Goal: Use online tool/utility: Utilize a website feature to perform a specific function

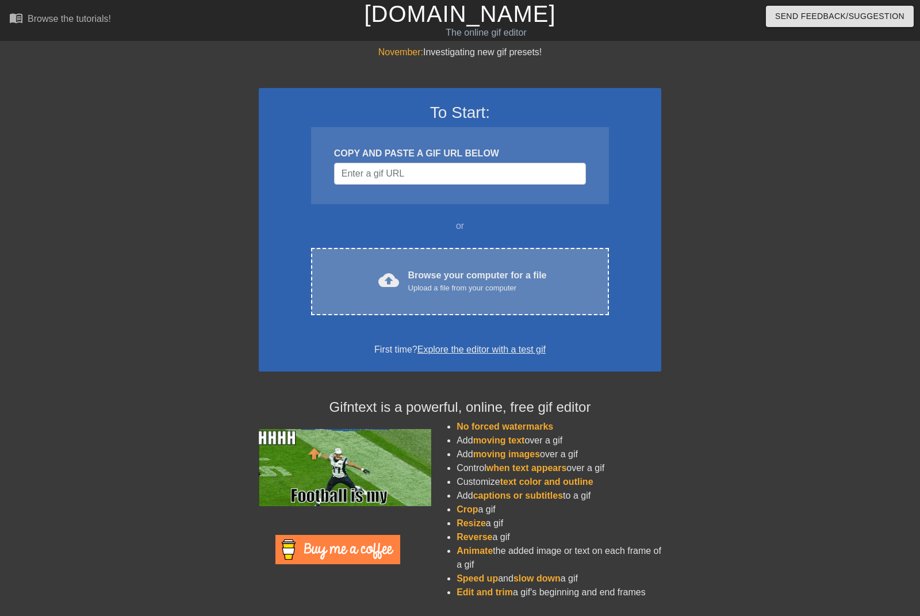
click at [503, 264] on div "cloud_upload Browse your computer for a file Upload a file from your computer C…" at bounding box center [460, 281] width 298 height 67
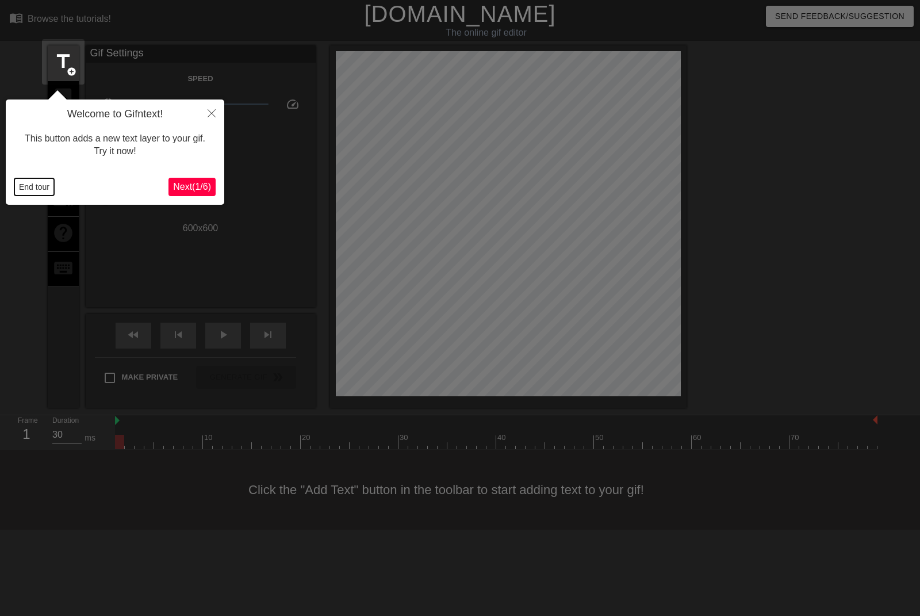
click at [29, 181] on button "End tour" at bounding box center [34, 186] width 40 height 17
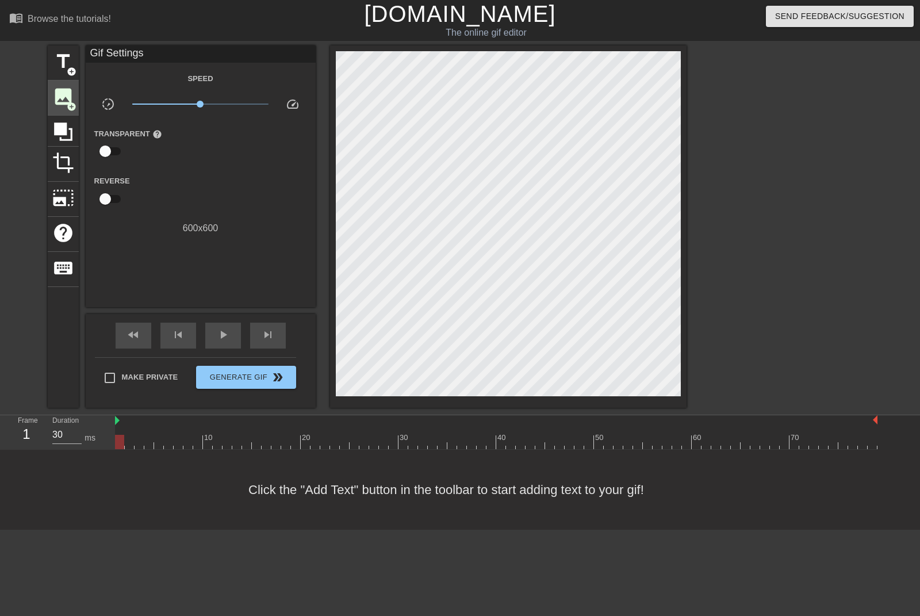
click at [62, 97] on span "image" at bounding box center [63, 97] width 22 height 22
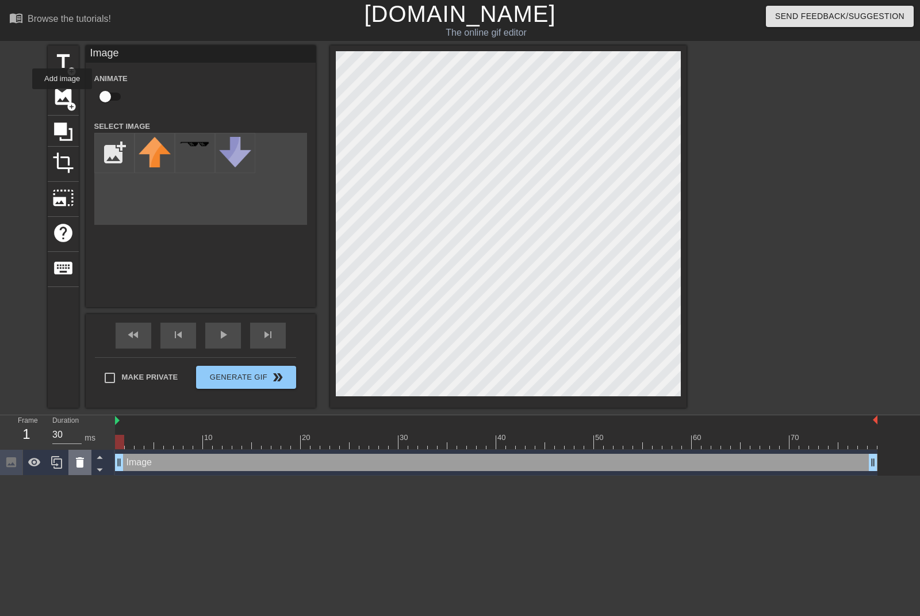
click at [82, 463] on icon at bounding box center [80, 462] width 8 height 10
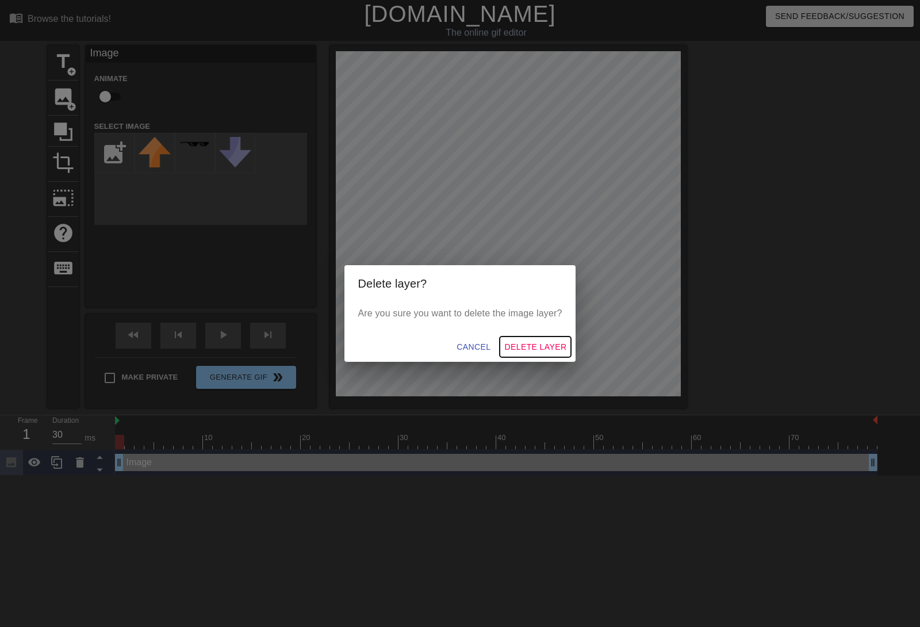
click at [545, 347] on span "Delete Layer" at bounding box center [535, 347] width 62 height 14
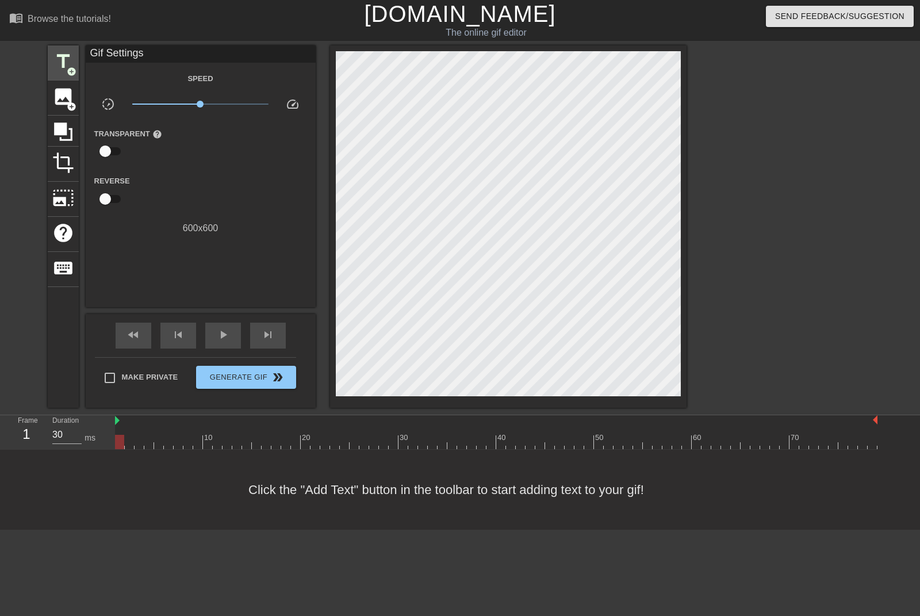
click at [60, 60] on span "title" at bounding box center [63, 62] width 22 height 22
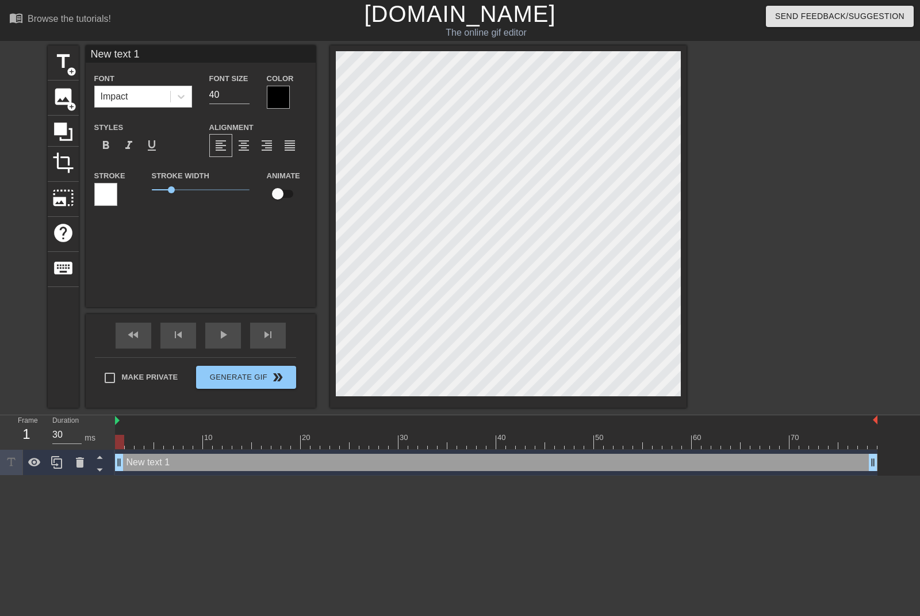
scroll to position [1, 2]
type input "P"
type textarea "P"
type input "PV"
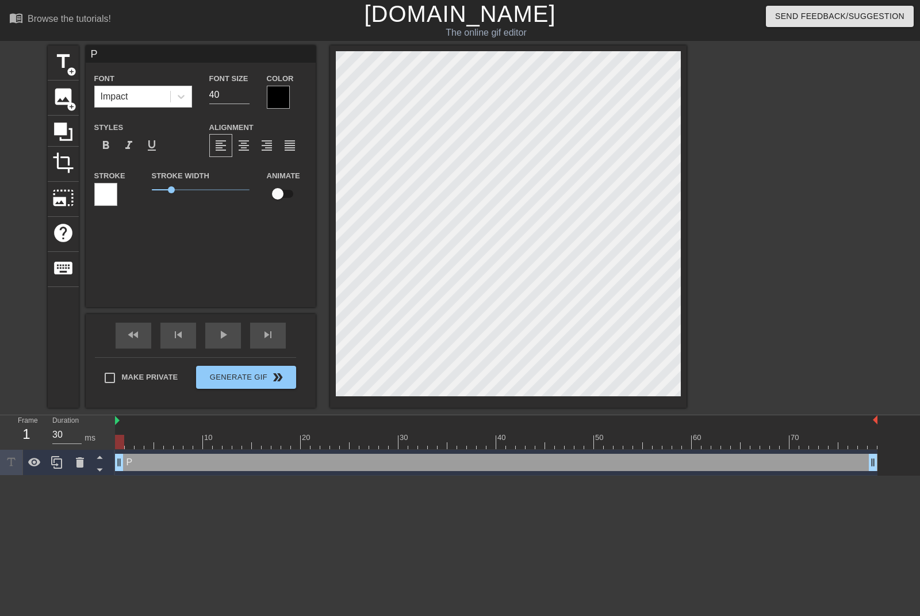
type textarea "PV"
type input "P"
type textarea "P"
type input "PO"
type textarea "PO"
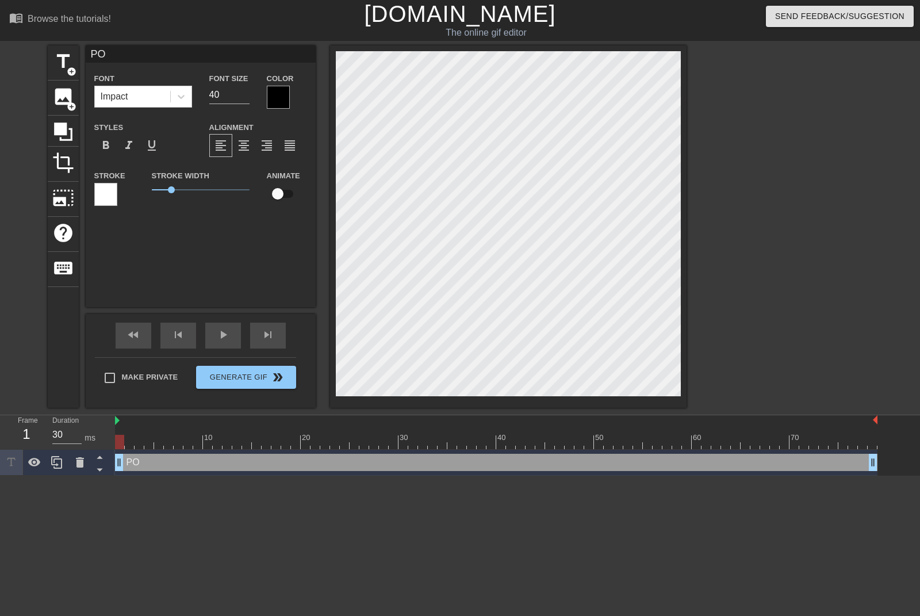
type input "POV"
type textarea "POV"
type input "POV:"
type textarea "POV:"
type input "POV:"
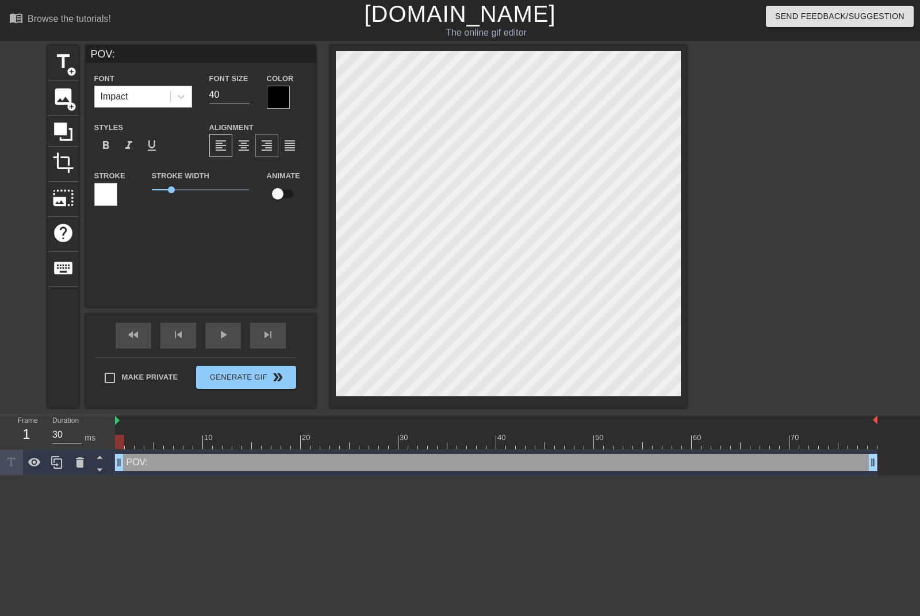
type textarea "POV:"
type input "POV:Y"
type textarea "POV: Y"
type input "POV:Yo"
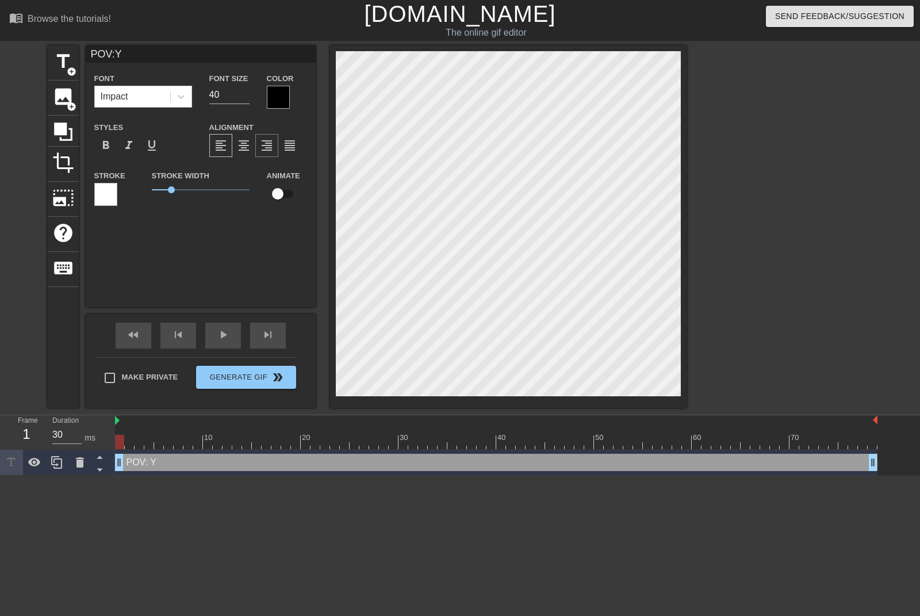
type textarea "POV: Yo"
type input "POV:You"
type textarea "POV: You"
type input "POV:You"
type textarea "POV: You"
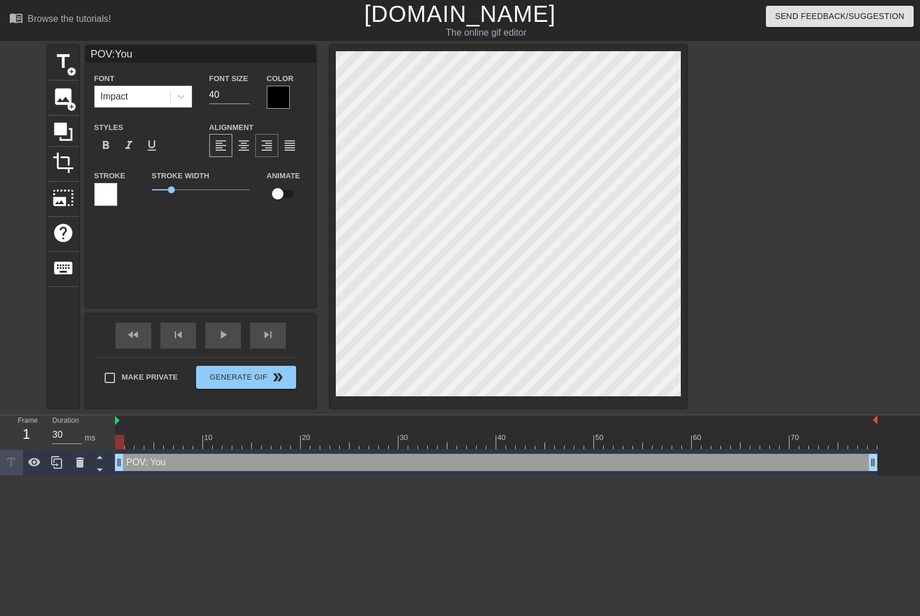
type input "POV:You c"
type textarea "POV: You c"
type input "POV:You"
type textarea "POV: You"
type input "POV:You g"
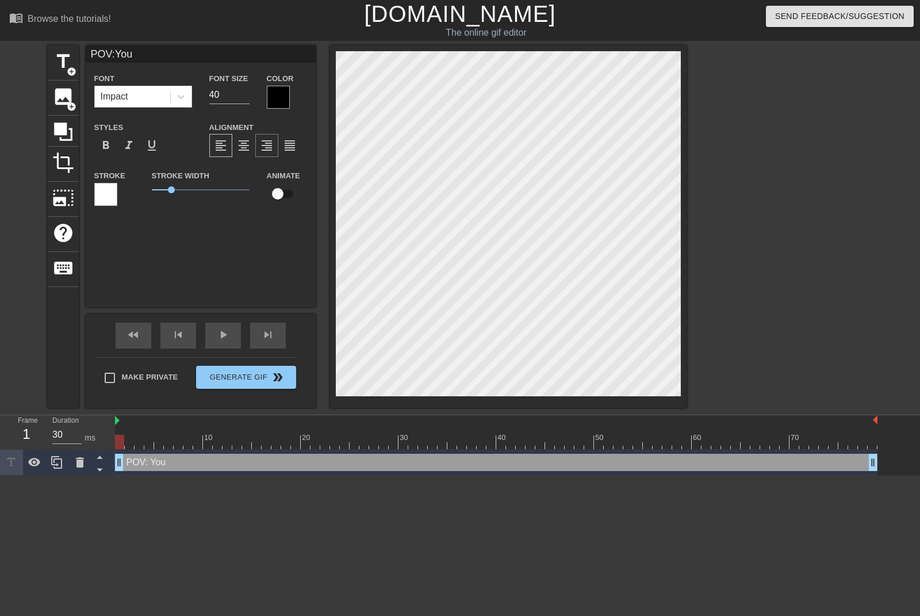
type textarea "POV: You g"
type input "POV:You ga"
type textarea "POV: You ga"
type input "POV:You gav"
type textarea "POV: You gav"
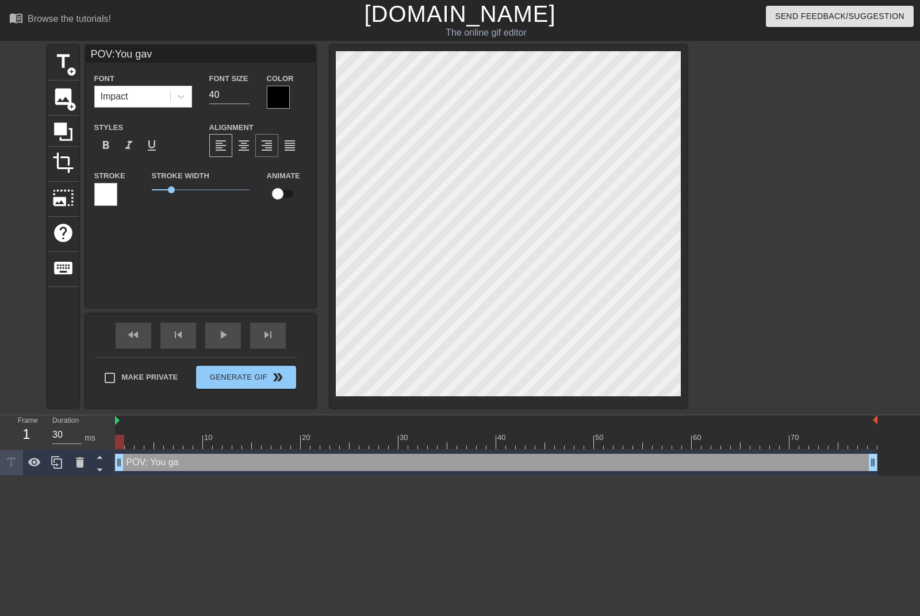
type input "POV:You gave"
type textarea "POV: You gave"
type input "POV:You gave"
type textarea "POV: You gave"
type input "POV:You gave A"
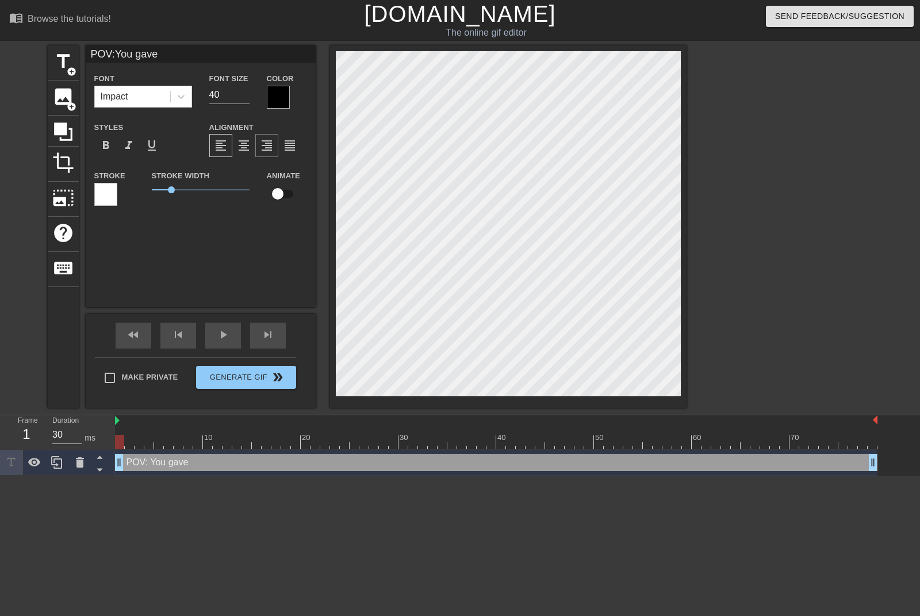
type textarea "POV: You gave A"
type input "POV:You gave"
type textarea "POV: You gave"
type input "POV:You gave !"
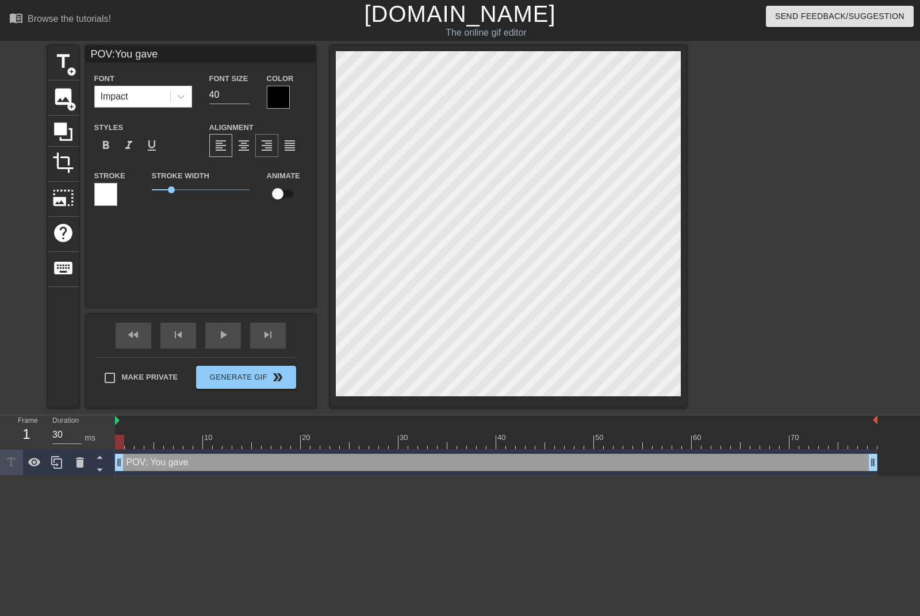
type textarea "POV: You gave !"
type input "POV:You gave !"
type textarea "POV: You gave !"
type input "POV:You gave ! a"
type textarea "POV: You gave ! a"
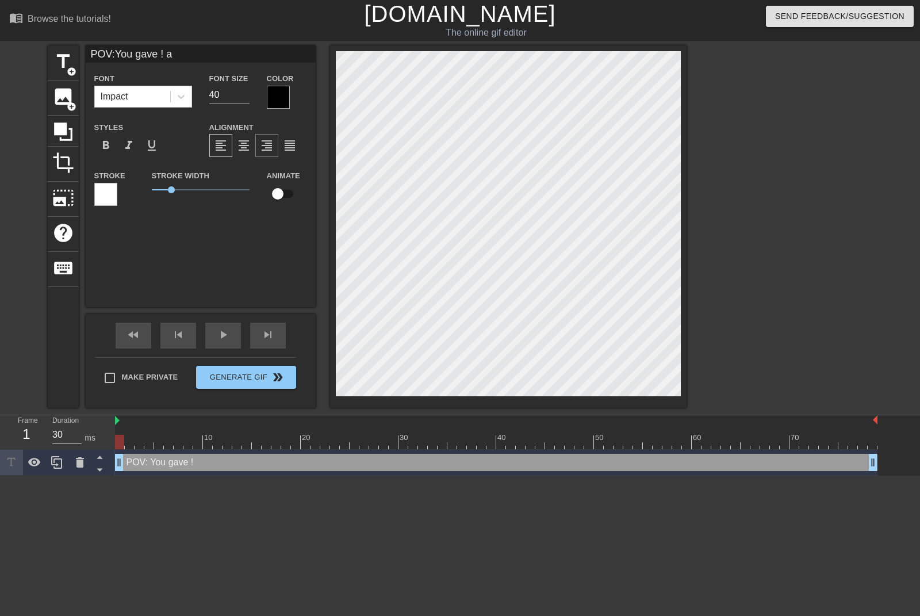
type input "POV:You gave ! an"
type textarea "POV: You gave ! an"
type input "POV:You gave ! [PERSON_NAME]"
type textarea "POV: You gave ! [PERSON_NAME]"
type input "POV:You gave ! anni"
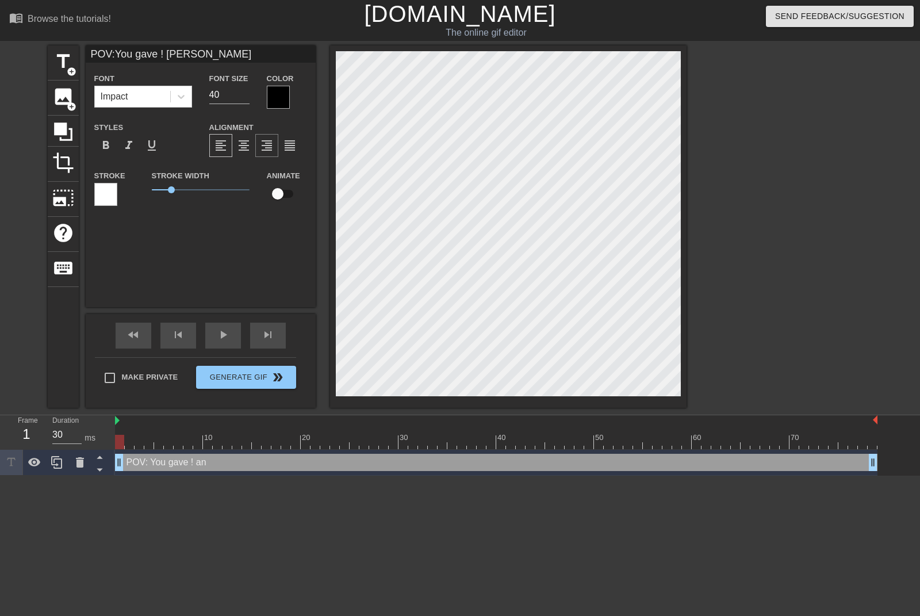
type textarea "POV: You gave ! anni"
type input "POV:You gave ! [PERSON_NAME]"
type textarea "POV: You gave ! [PERSON_NAME]"
type input "POV:You gave ! [PERSON_NAME]"
type textarea "POV: You gave ! [PERSON_NAME]"
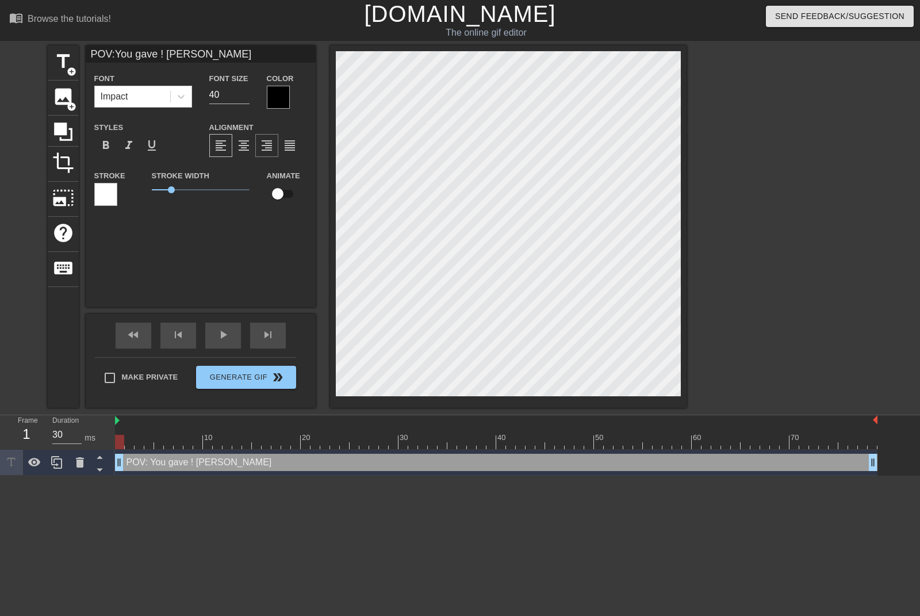
type input "POV:You gave ! [PERSON_NAME]"
type textarea "POV: You gave ! [PERSON_NAME]"
type input "POV:You gave ! [PERSON_NAME]"
type textarea "POV: You gave ! [PERSON_NAME]"
type input "POV:You gave ! [PERSON_NAME] the"
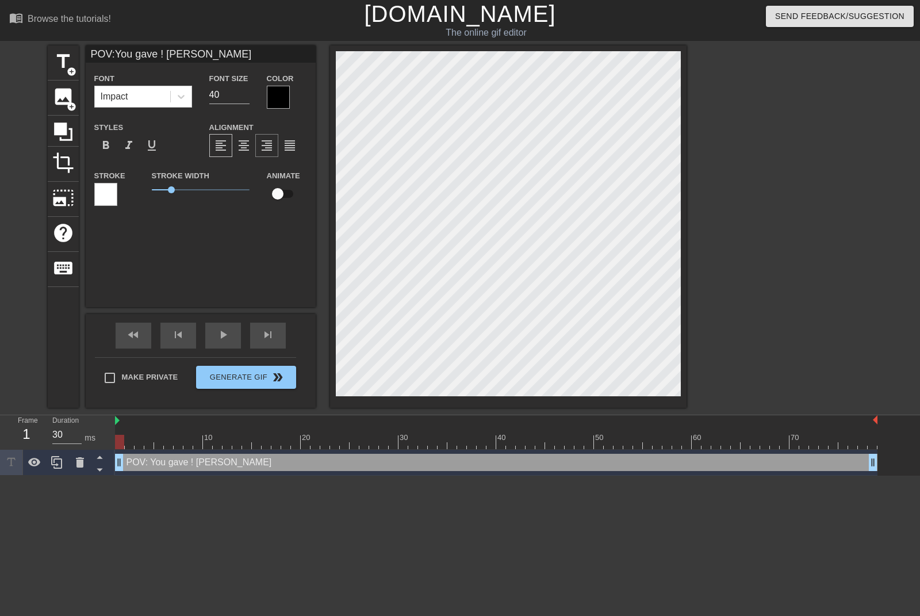
type textarea "POV: You gave ! [PERSON_NAME] the"
type input "POV:You gave ! [PERSON_NAME] the"
type textarea "POV: You gave ! [PERSON_NAME] the"
type input "POV:You gave ! [PERSON_NAME] the F"
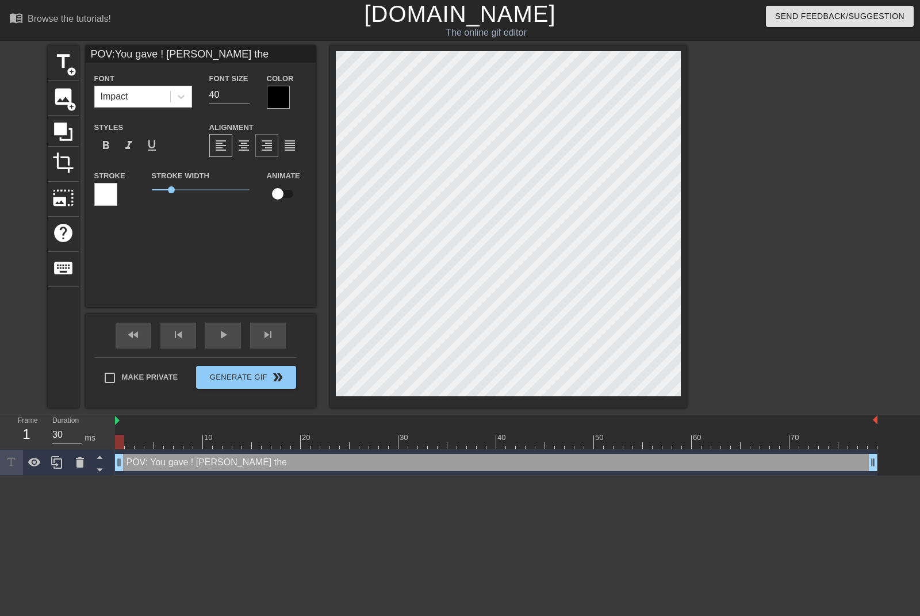
type textarea "POV: You gave ! [PERSON_NAME] the F"
type input "POV:You gave ! [PERSON_NAME] the FR"
type textarea "POV: You gave ! [PERSON_NAME] the FR"
type input "POV:You gave ! [PERSON_NAME] the FRV"
type textarea "POV: You gave ! [PERSON_NAME] the FRV"
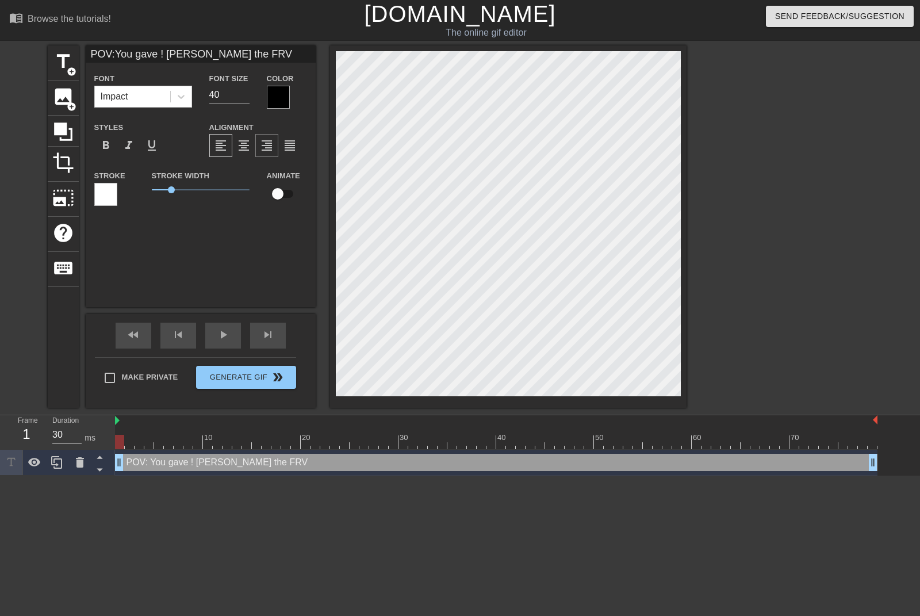
type input "POV:You gave ! [PERSON_NAME] the FRV"
type textarea "POV: You gave ! [PERSON_NAME] the FRV"
type input "POV:You gave ! [PERSON_NAME] the FRV k"
type textarea "POV: You gave ! [PERSON_NAME] the FRV k"
type input "POV:You gave ! [PERSON_NAME] the FRV ke"
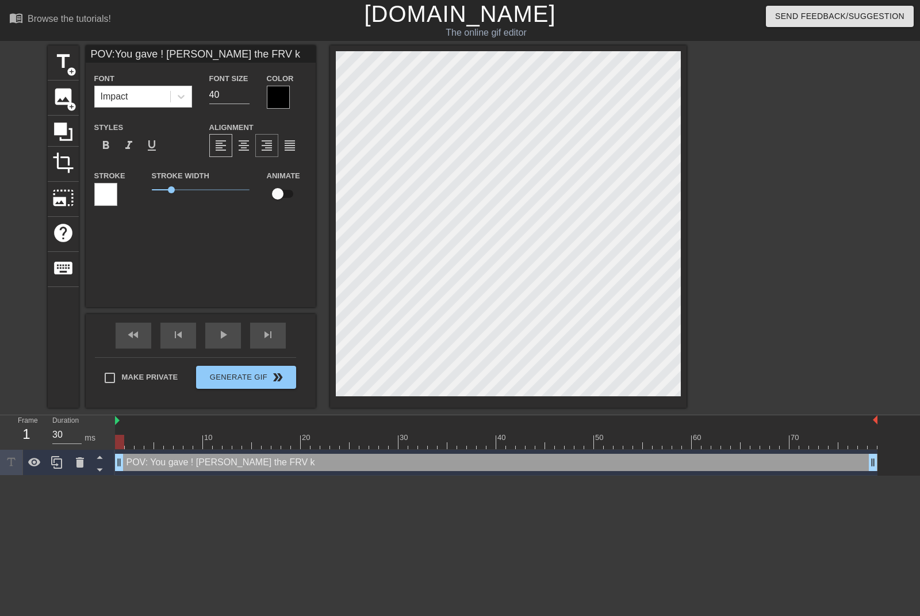
type textarea "POV: You gave ! [PERSON_NAME] the FRV ke"
type input "POV:You gave ! [PERSON_NAME] the FRV key"
type textarea "POV: You gave ! [PERSON_NAME] the FRV key"
type input "POV:You gave ! [PERSON_NAME] the FRV keys"
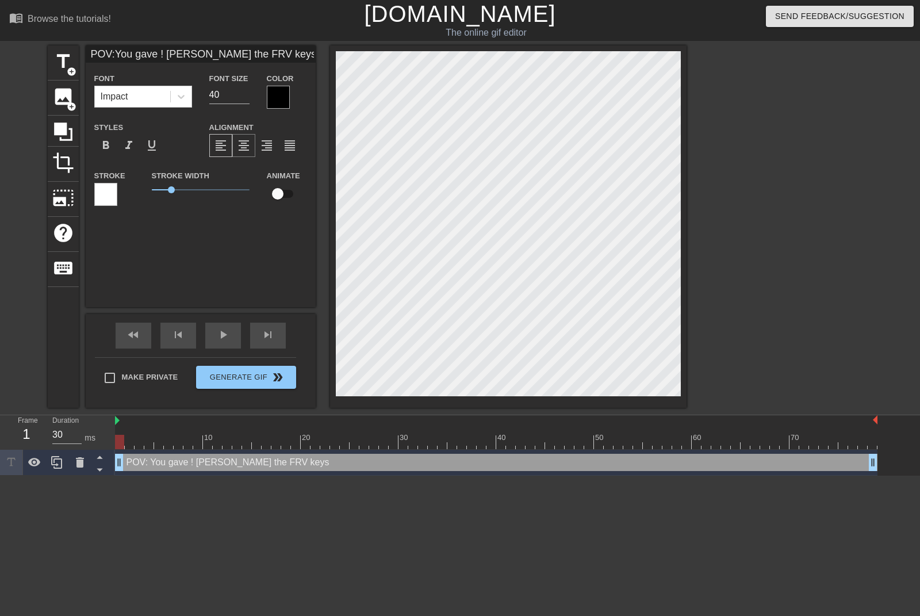
type textarea "POV: You gave ! [PERSON_NAME] the FRV keys"
click at [238, 144] on span "format_align_center" at bounding box center [244, 146] width 14 height 14
click at [218, 332] on span "play_arrow" at bounding box center [223, 335] width 14 height 14
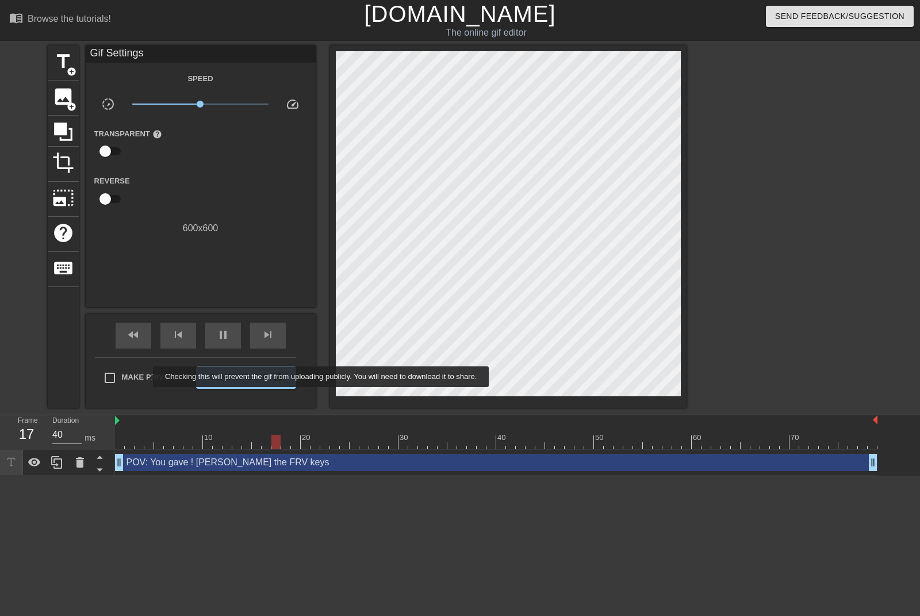
type input "30"
click at [146, 377] on span "Make Private" at bounding box center [150, 378] width 56 height 12
click at [122, 377] on input "Make Private" at bounding box center [110, 378] width 24 height 24
checkbox input "true"
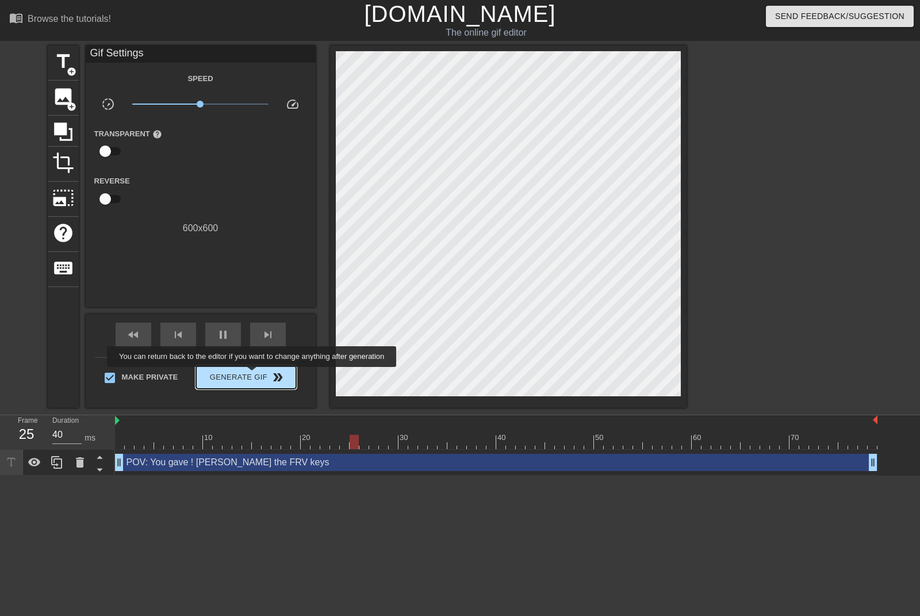
type input "30"
click at [253, 375] on span "Generate Gif double_arrow" at bounding box center [246, 377] width 90 height 14
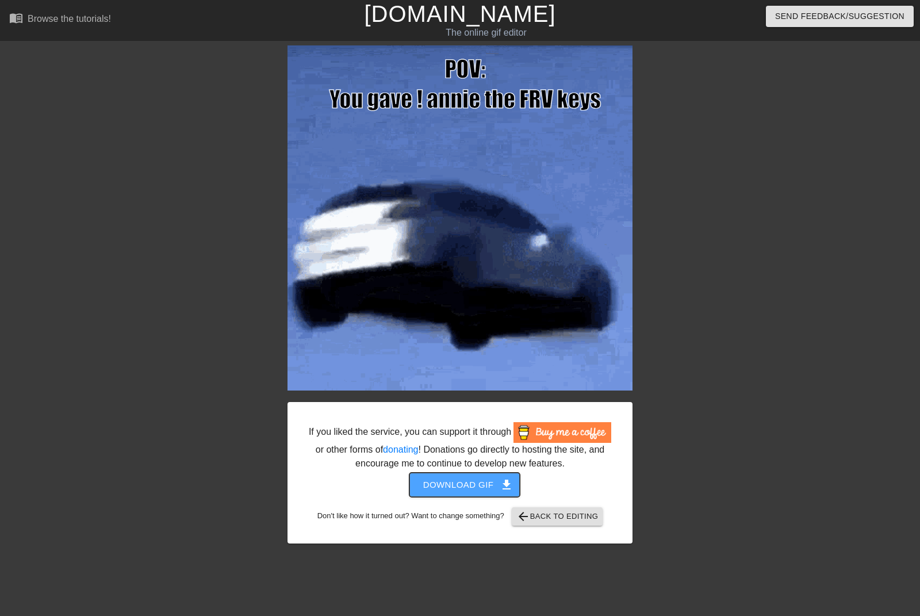
click at [472, 485] on span "Download gif get_app" at bounding box center [464, 484] width 83 height 15
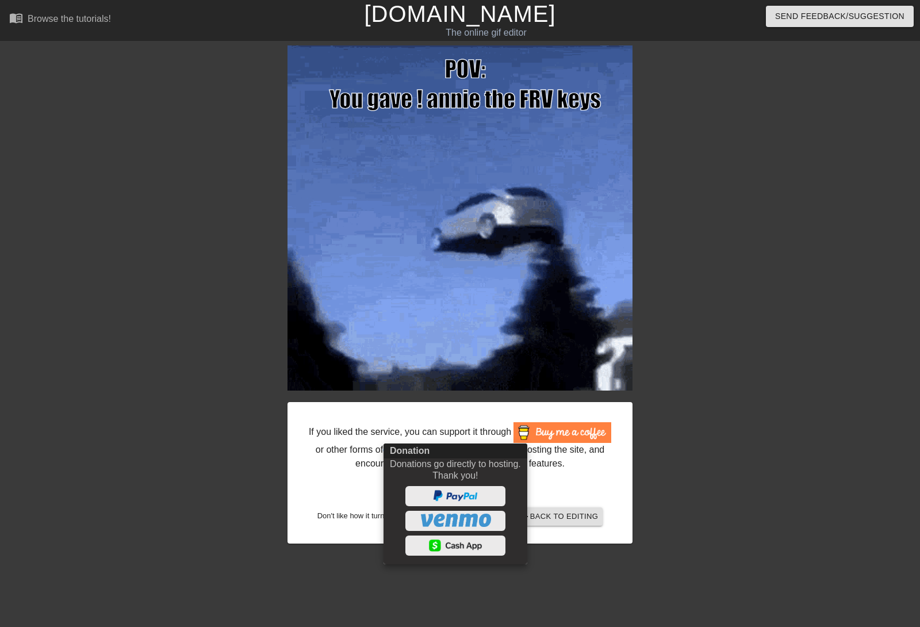
drag, startPoint x: 535, startPoint y: 468, endPoint x: 478, endPoint y: 463, distance: 57.7
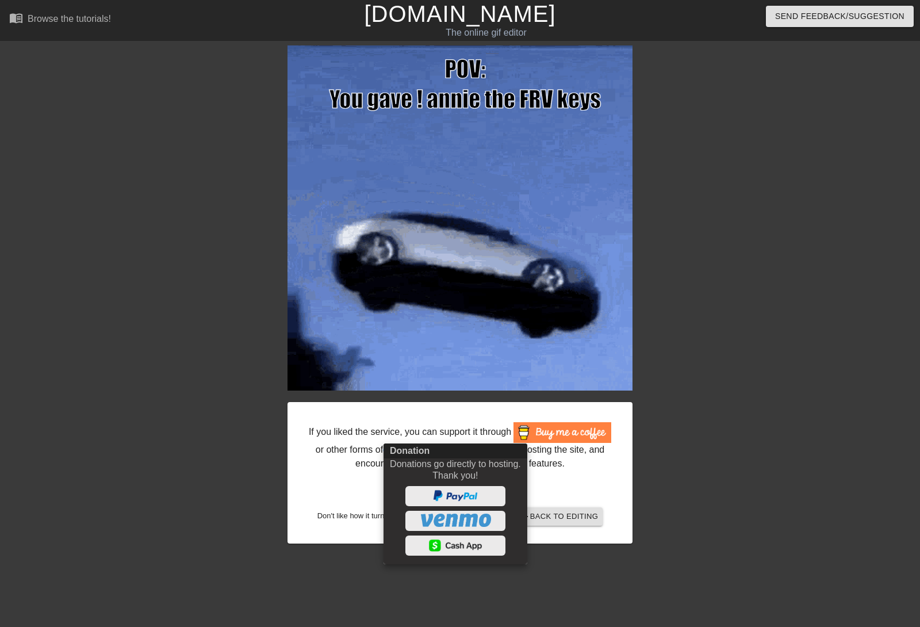
click at [478, 463] on div "Donations go directly to hosting. Thank you!" at bounding box center [455, 469] width 131 height 23
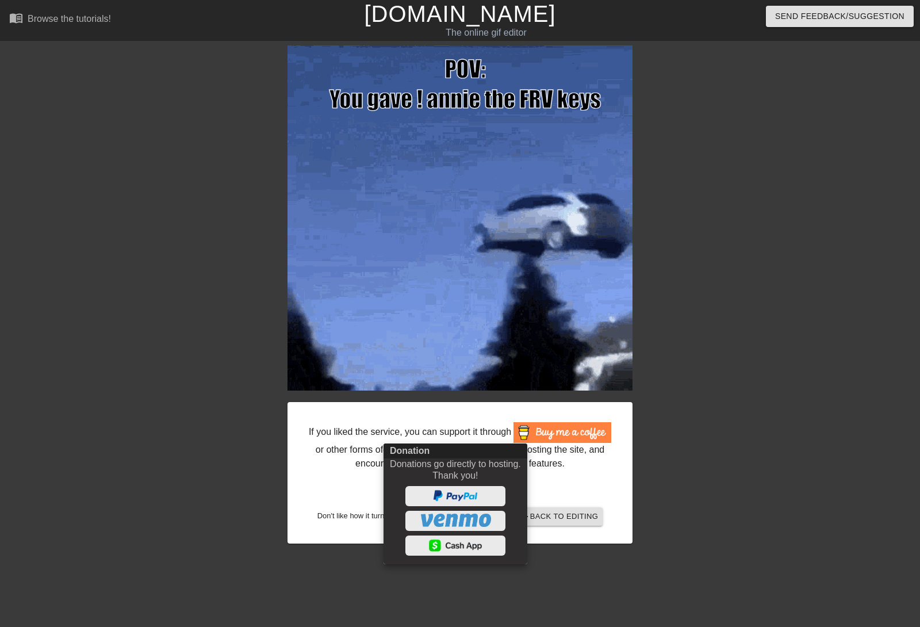
click at [569, 478] on div at bounding box center [460, 313] width 920 height 627
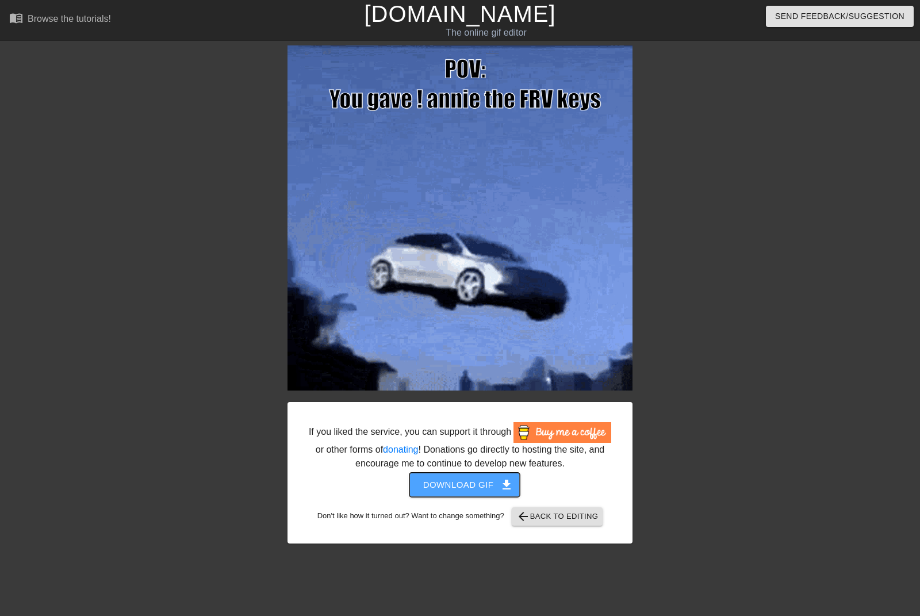
click at [489, 484] on span "Download gif get_app" at bounding box center [464, 484] width 83 height 15
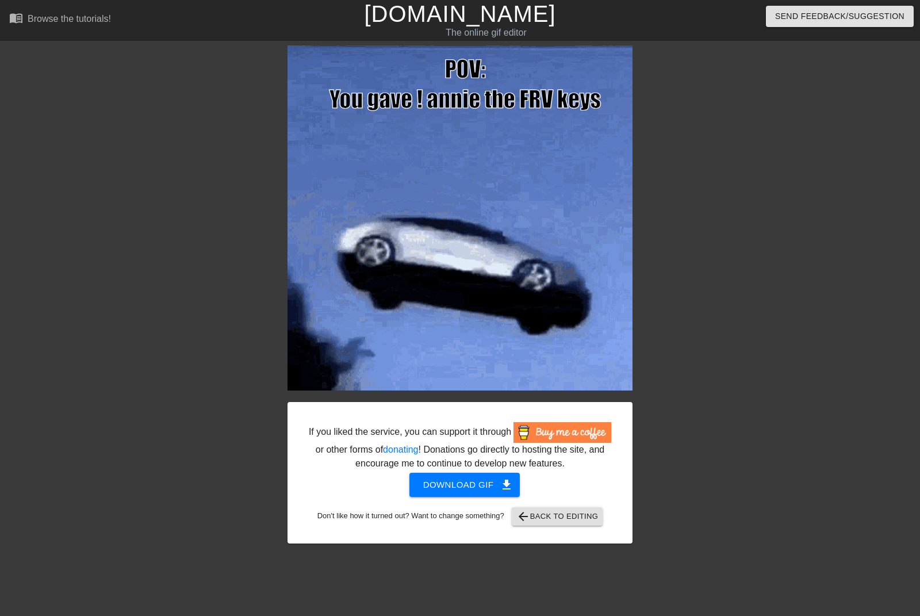
click at [829, 272] on div "If you liked the service, you can support it through or other forms of donating…" at bounding box center [460, 294] width 920 height 498
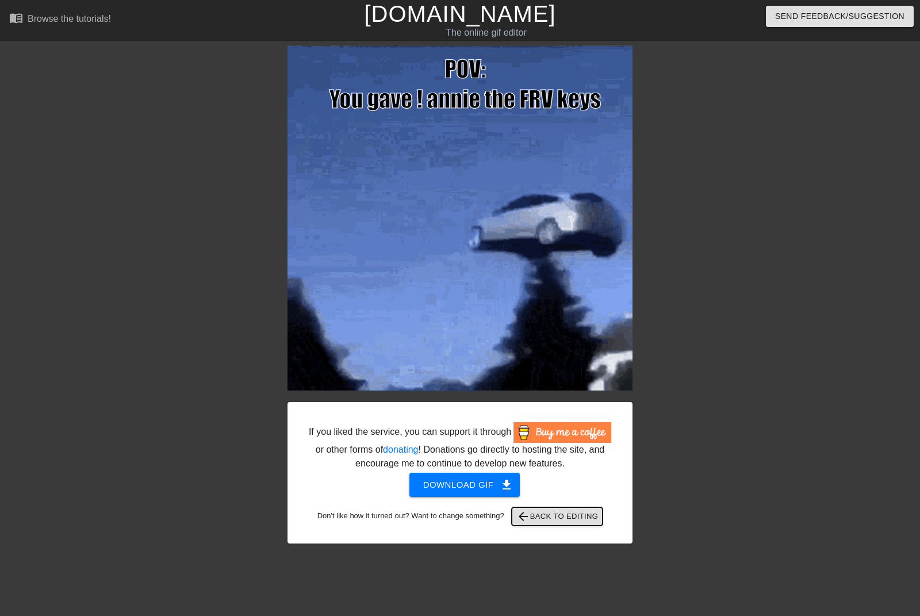
click at [550, 512] on span "arrow_back Back to Editing" at bounding box center [557, 517] width 82 height 14
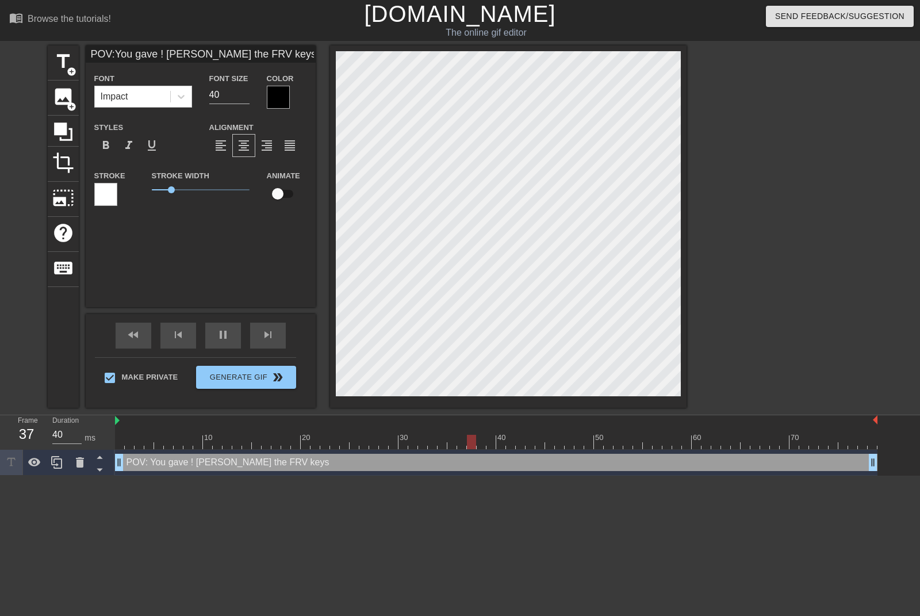
type input "30"
type input "POV:You gave ! the FRV keys"
type textarea "POV: You gave ! the FRV keys"
type input "40"
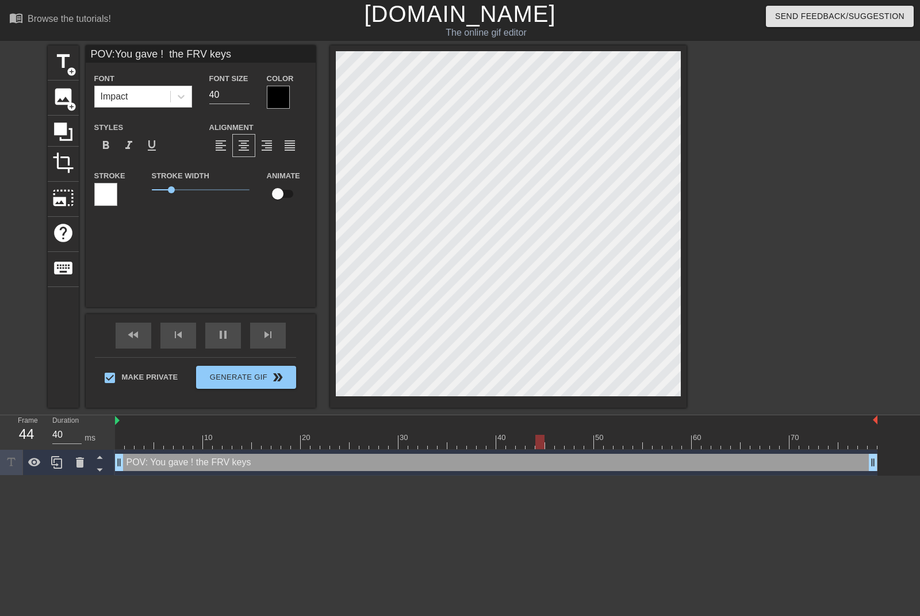
type input "POV:You gave ! the FRV keys"
type textarea "POV: You gave ! the FRV keys"
type input "40"
type input "POV:You gave the FRV keys"
type textarea "POV: You gave the FRV keys"
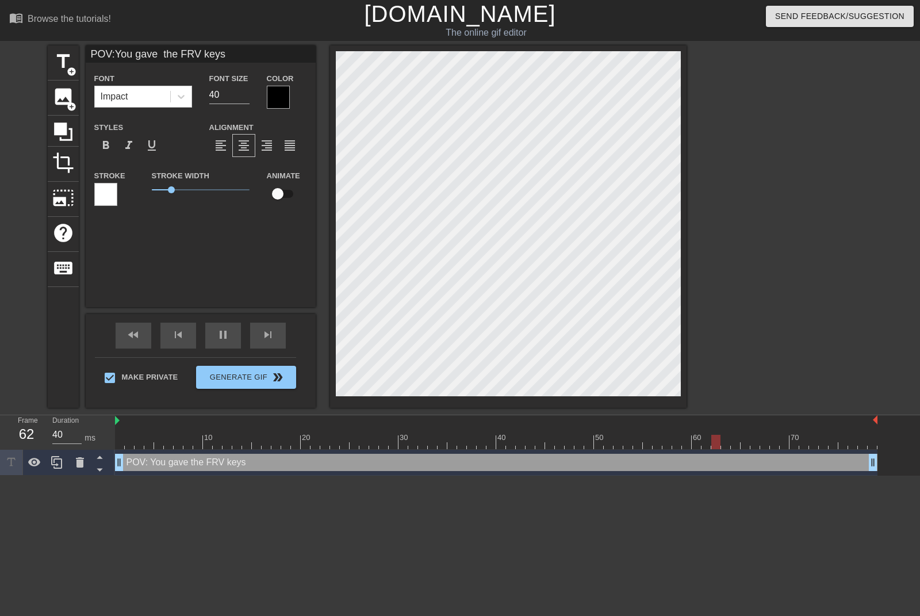
type input "30"
type textarea "POV: You gave the FRV keys"
type input "30"
paste textarea "[URL][DOMAIN_NAME]"
type input "POV:You gave [URL][DOMAIN_NAME] the FRV keys"
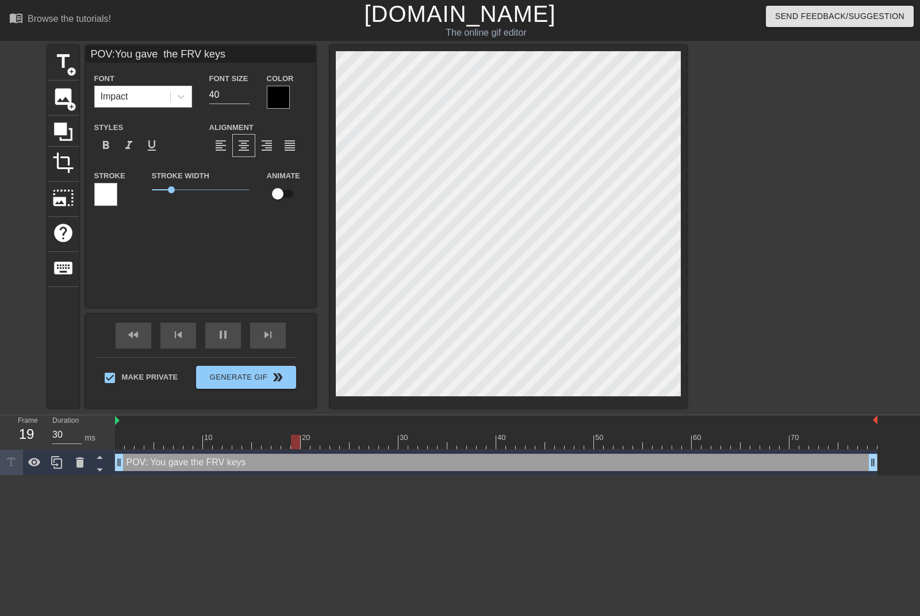
type textarea "POV: You gave [URL][DOMAIN_NAME] the FRV keys"
type input "30"
type input "POV:You gave the FRV keys"
type textarea "POV: You gave the FRV keys"
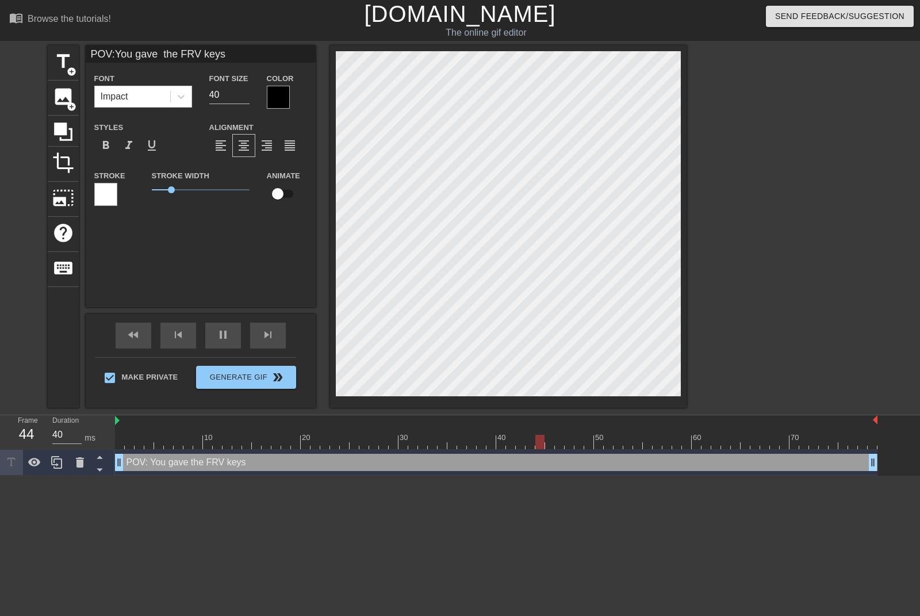
type input "30"
paste textarea "Nick3xtreme"
type input "POV:You gave Nick3xtreme the FRV keys"
type textarea "POV: You gave Nick3xtreme the FRV keys"
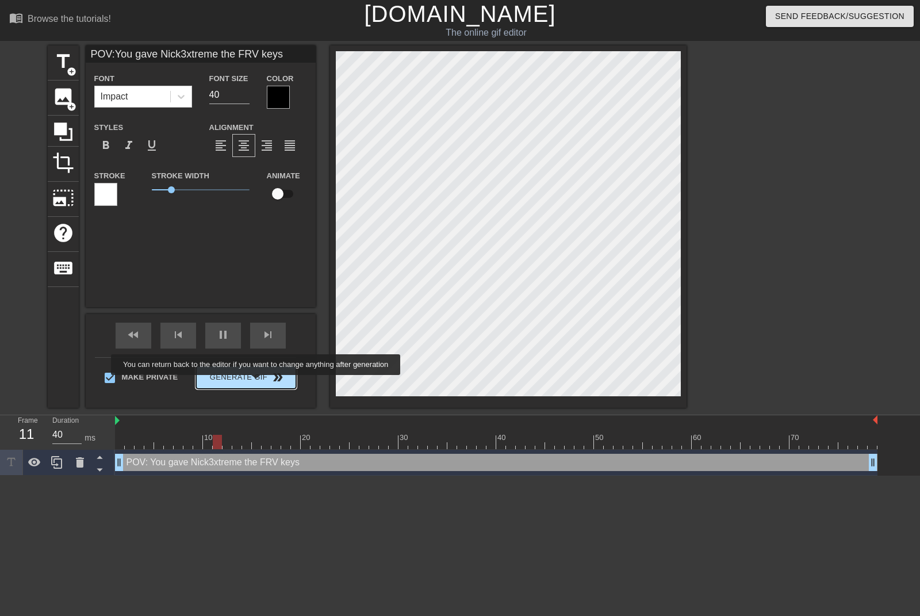
type input "30"
click at [254, 381] on span "Generate Gif double_arrow" at bounding box center [246, 377] width 90 height 14
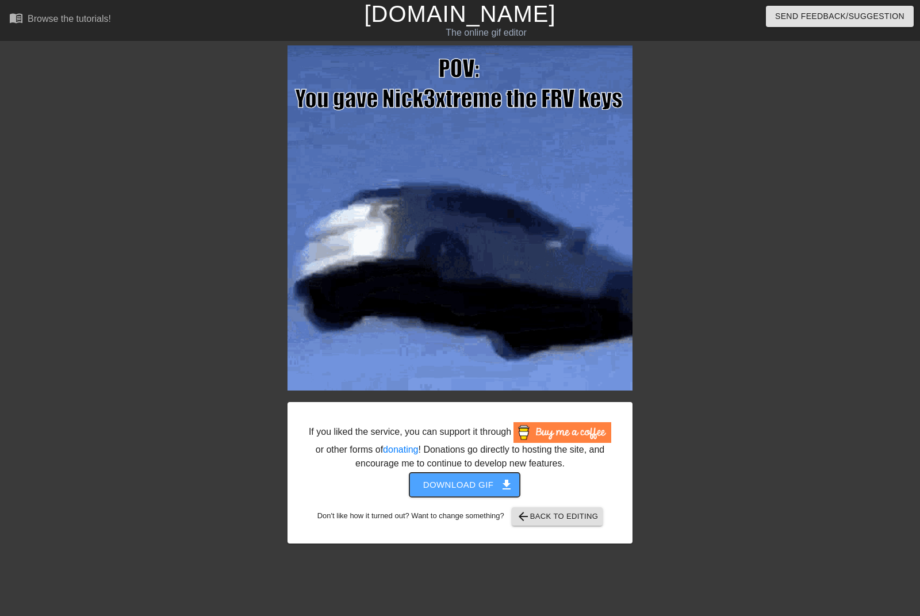
click at [484, 476] on button "Download gif get_app" at bounding box center [464, 485] width 111 height 24
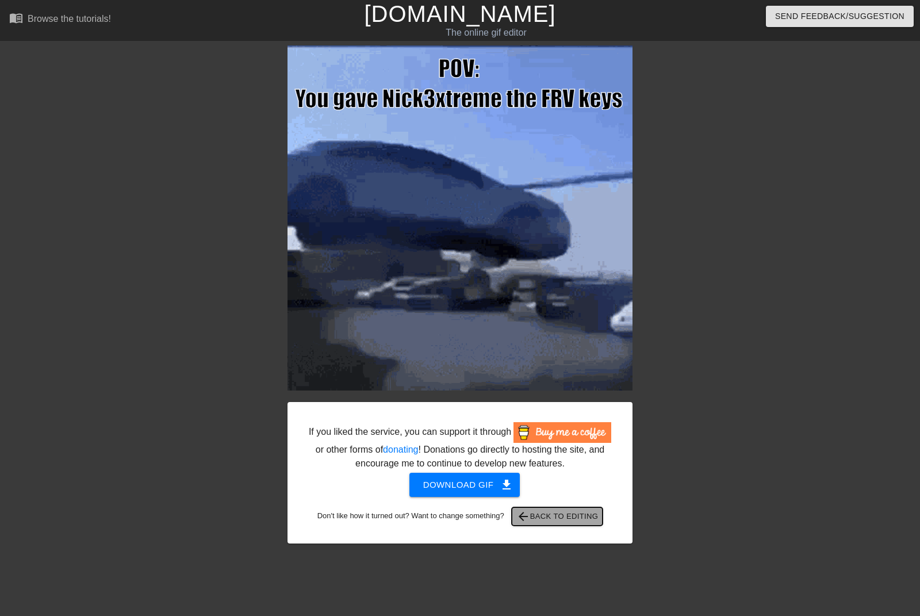
click at [544, 513] on span "arrow_back Back to Editing" at bounding box center [557, 517] width 82 height 14
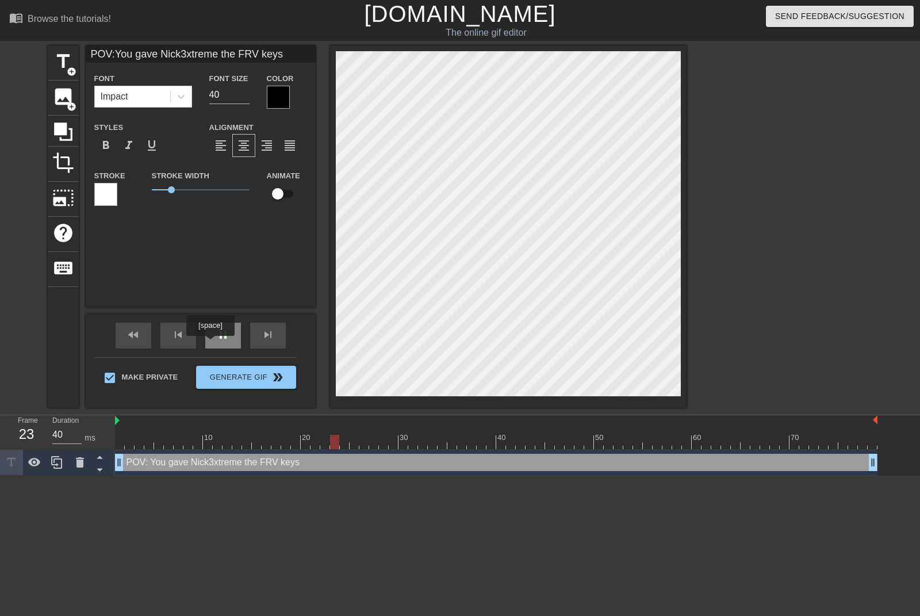
click at [213, 345] on div "pause" at bounding box center [223, 336] width 36 height 26
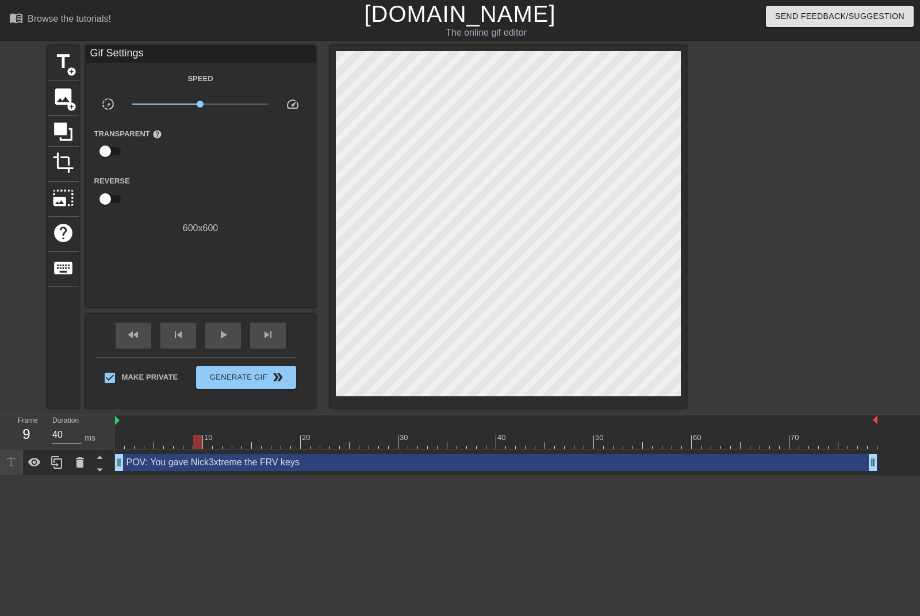
type input "30"
drag, startPoint x: 392, startPoint y: 441, endPoint x: 102, endPoint y: 428, distance: 290.7
click at [102, 428] on div "Frame 1 Duration 30 ms 10 20 30 40 50 60 70 POV: You gave Nick3xtreme the FRV k…" at bounding box center [460, 445] width 920 height 60
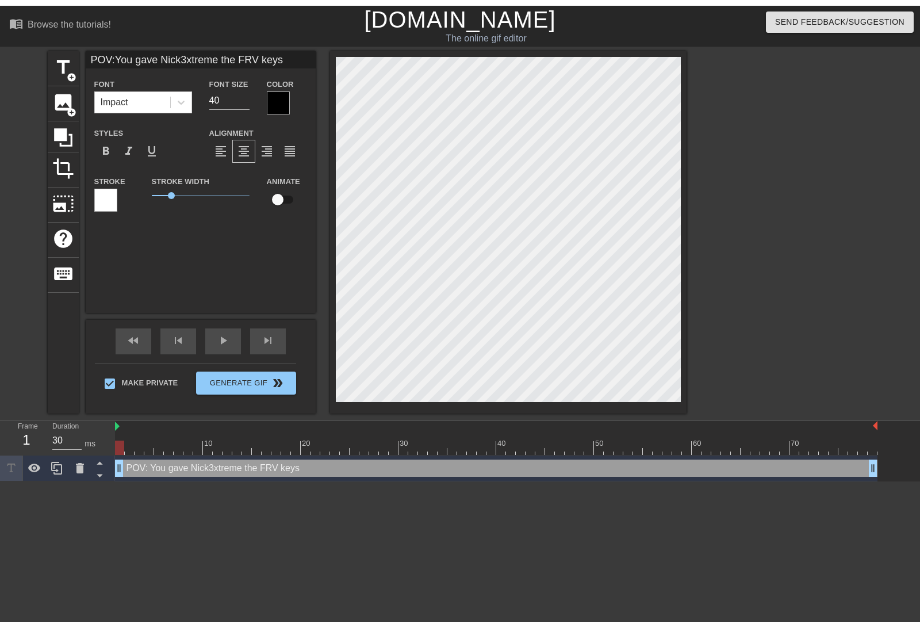
scroll to position [2, 6]
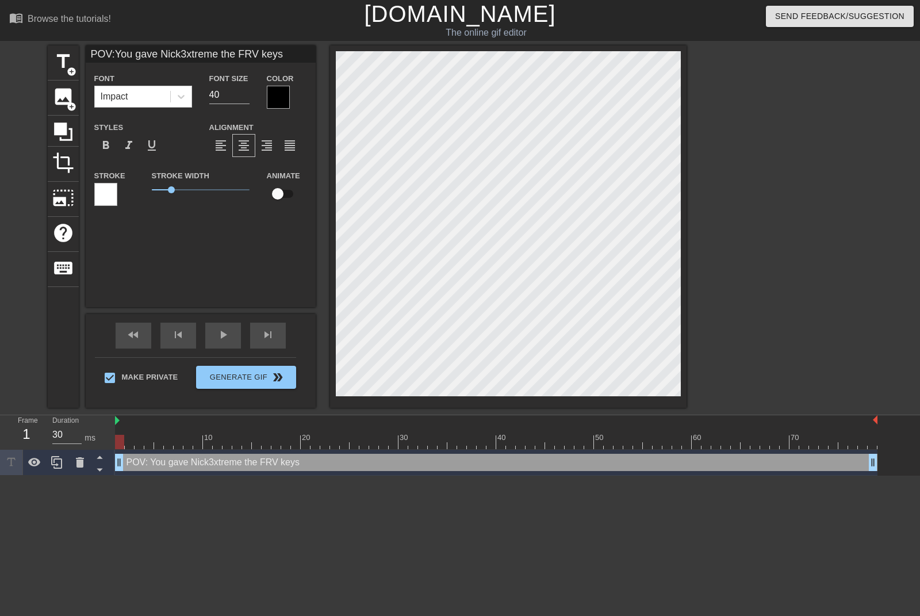
paste textarea "Space_guy"
type input "POV:You gave Space_guy the FRV keys"
type textarea "POV: You gave Space_guy the FRV keys"
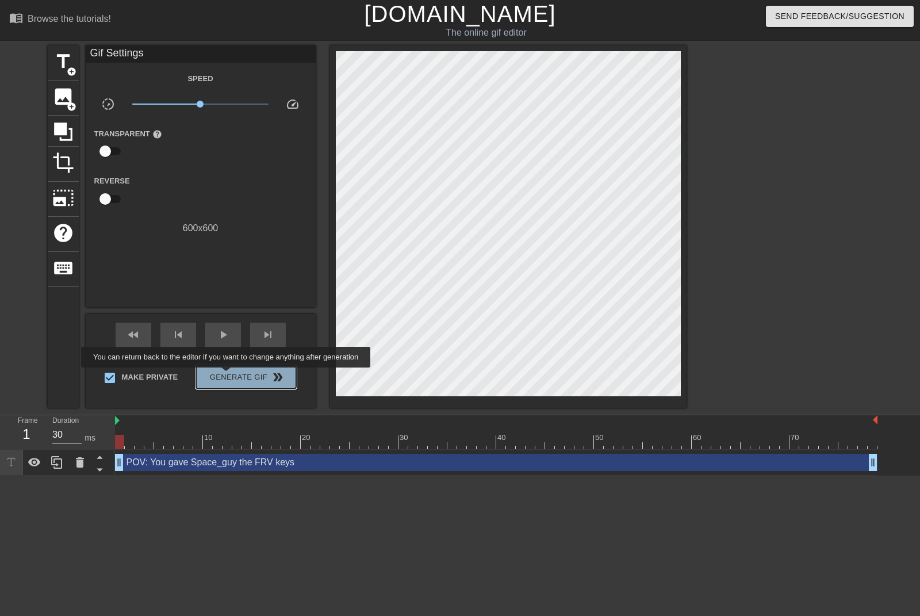
click at [227, 375] on span "Generate Gif double_arrow" at bounding box center [246, 377] width 90 height 14
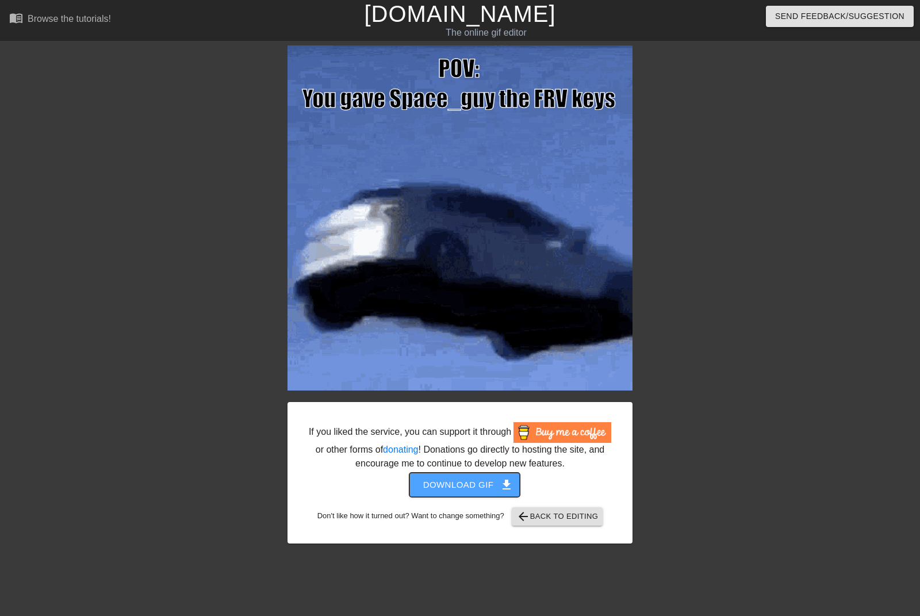
click at [475, 485] on span "Download gif get_app" at bounding box center [464, 484] width 83 height 15
